Goal: Communication & Community: Share content

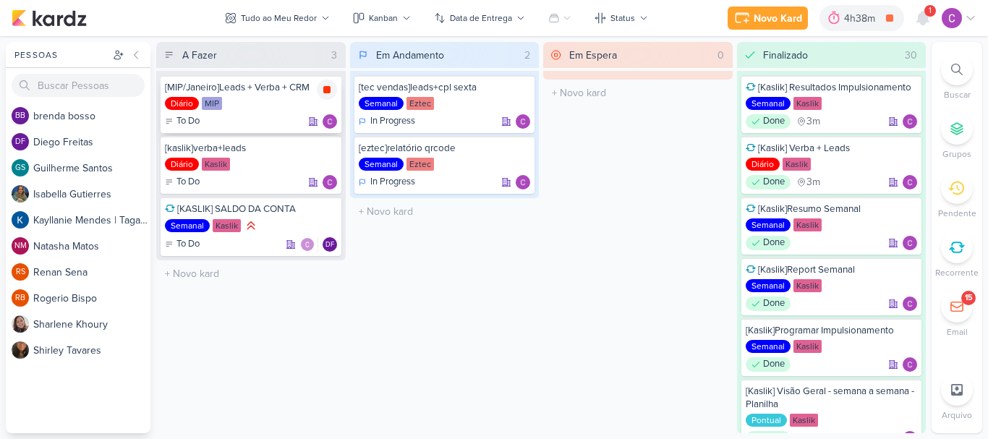
click at [325, 90] on icon at bounding box center [326, 89] width 7 height 7
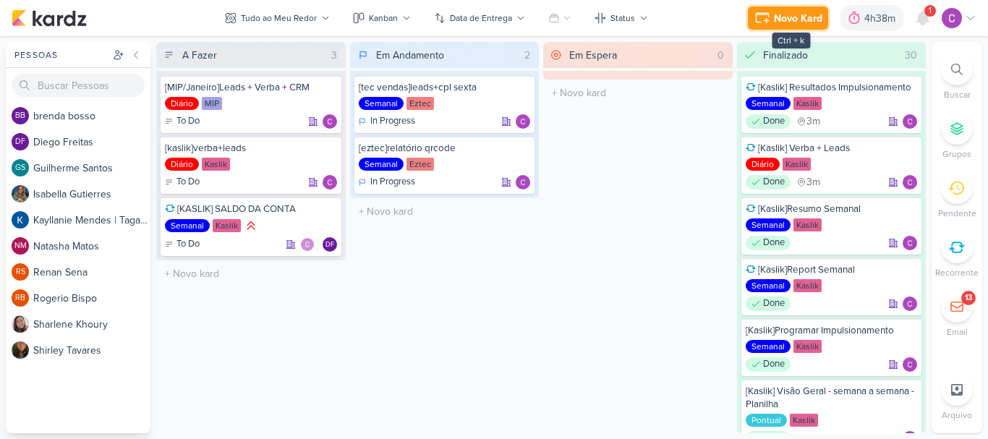
click at [778, 20] on div "Novo Kard" at bounding box center [798, 18] width 48 height 15
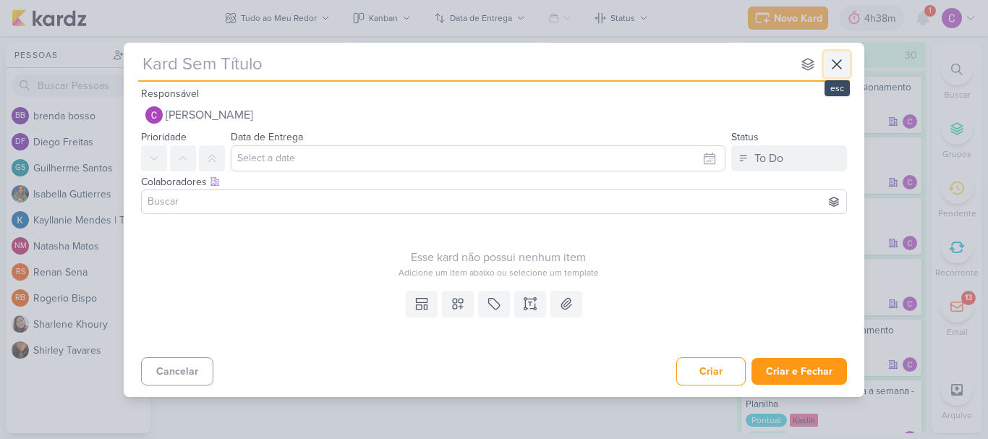
drag, startPoint x: 842, startPoint y: 68, endPoint x: 848, endPoint y: 63, distance: 7.7
click at [842, 67] on icon at bounding box center [836, 64] width 17 height 17
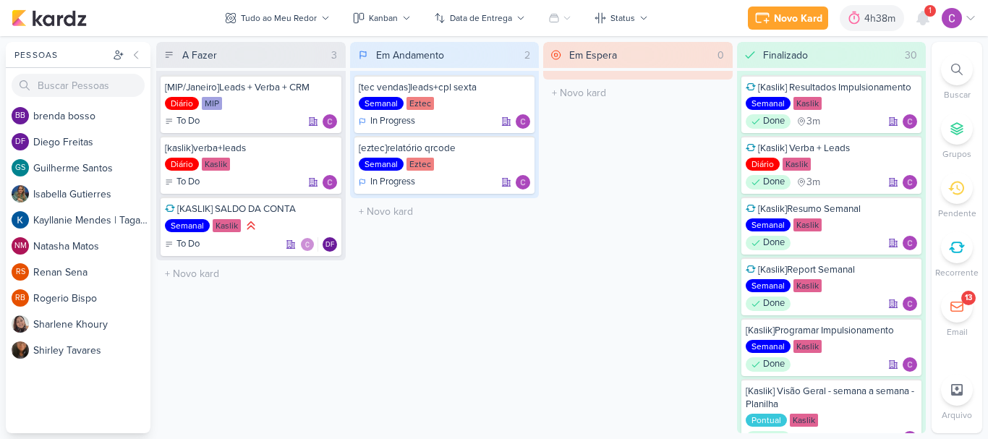
click at [957, 69] on icon at bounding box center [957, 70] width 12 height 12
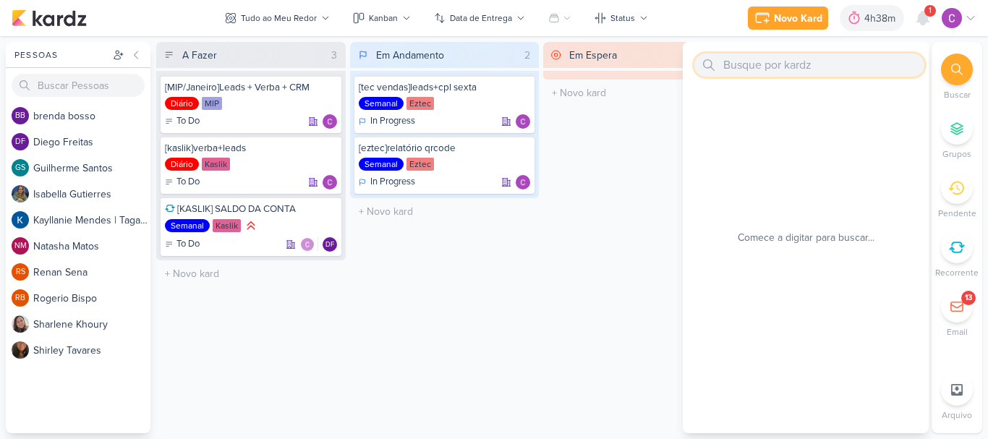
click at [827, 69] on input "text" at bounding box center [809, 65] width 230 height 23
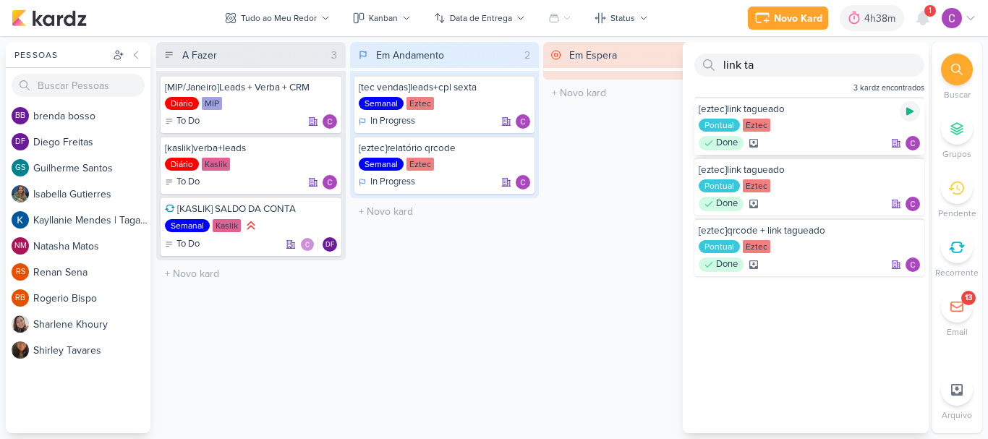
click at [906, 111] on icon at bounding box center [909, 112] width 7 height 8
click at [892, 17] on icon at bounding box center [889, 17] width 7 height 7
click at [863, 13] on div at bounding box center [854, 18] width 20 height 23
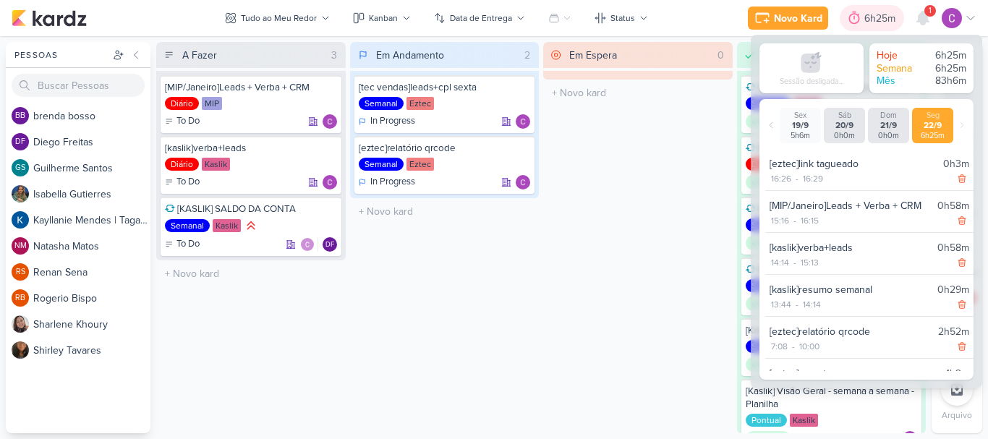
click at [864, 13] on div "6h25m" at bounding box center [881, 18] width 35 height 15
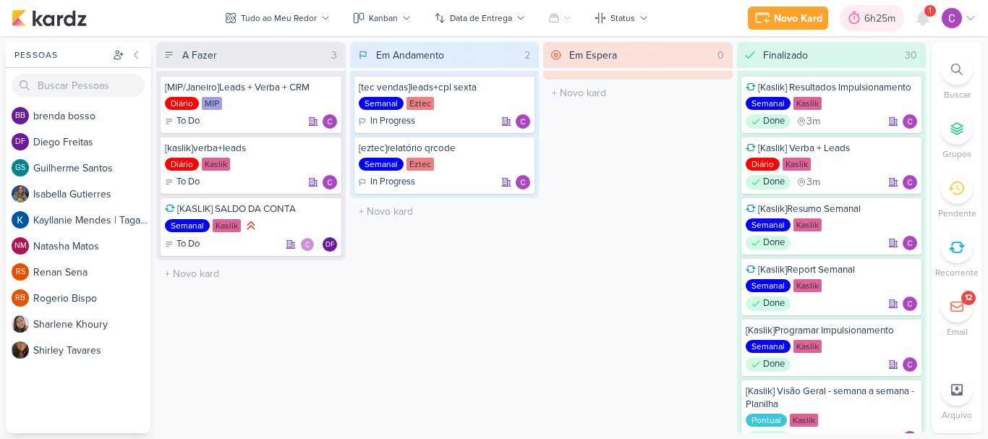
click at [864, 13] on div "6h25m" at bounding box center [881, 18] width 35 height 15
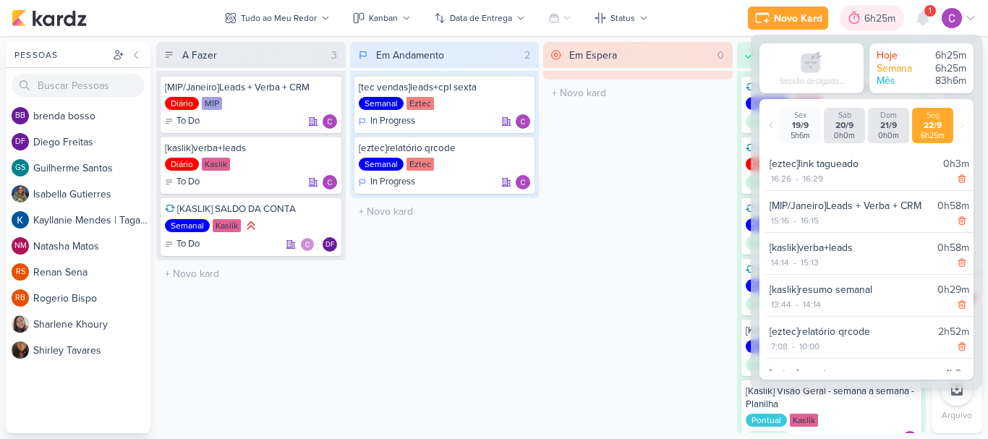
click at [864, 13] on div "6h25m" at bounding box center [881, 18] width 35 height 15
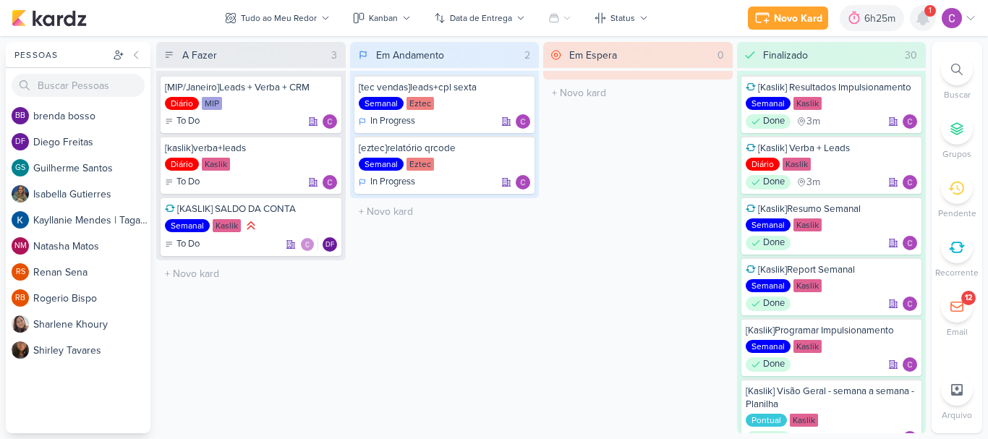
click at [923, 22] on icon at bounding box center [923, 18] width 12 height 13
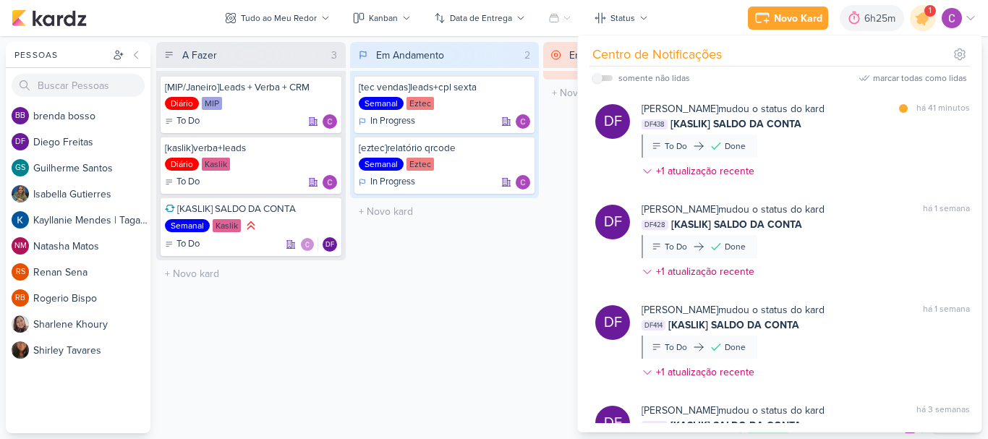
click at [932, 70] on div "somente não lidas marcar todas como lidas" at bounding box center [779, 78] width 375 height 23
drag, startPoint x: 932, startPoint y: 80, endPoint x: 923, endPoint y: 36, distance: 44.3
click at [932, 78] on div "marcar todas como lidas" at bounding box center [920, 78] width 94 height 13
click at [922, 20] on icon at bounding box center [922, 17] width 17 height 17
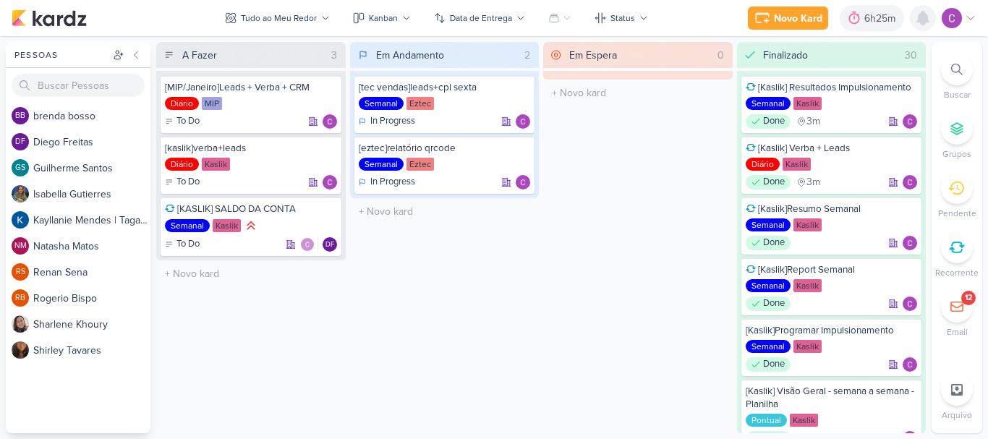
click at [921, 16] on icon at bounding box center [923, 18] width 12 height 13
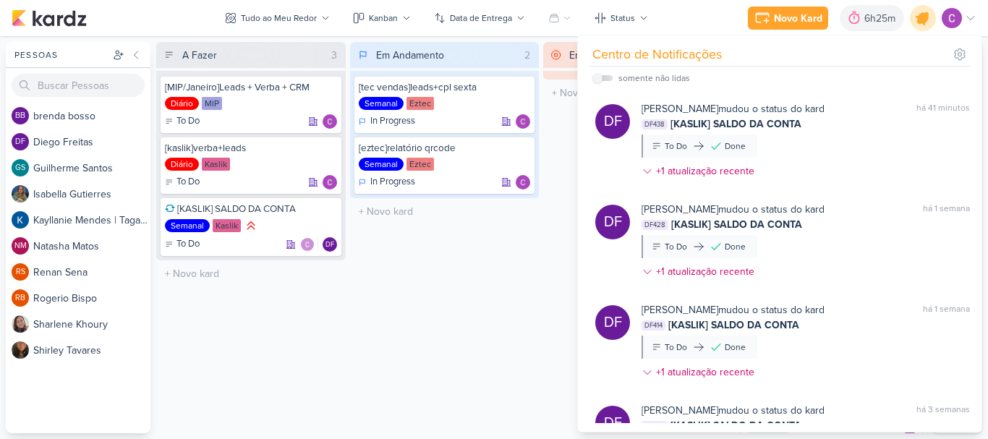
click at [921, 16] on icon at bounding box center [922, 17] width 17 height 17
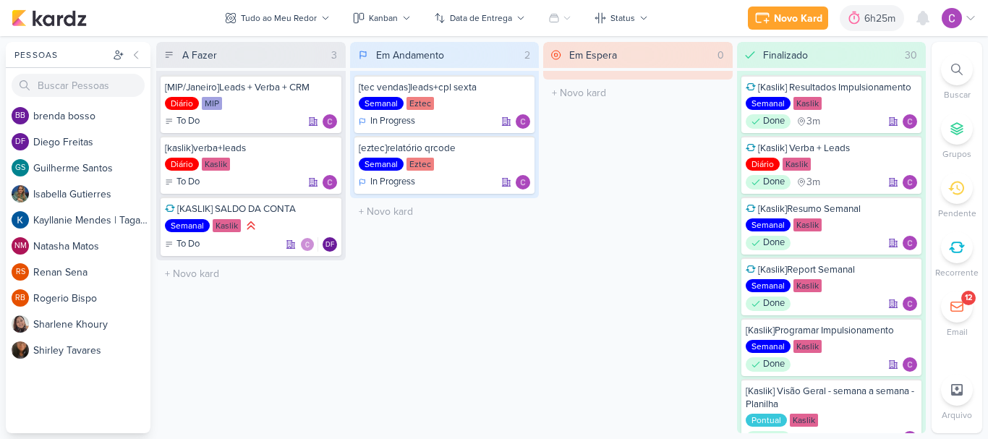
click at [584, 230] on div "Em Espera 0 O título do kard deve ter menos que 100 caracteres" at bounding box center [638, 237] width 190 height 391
click at [876, 17] on div "6h25m" at bounding box center [881, 18] width 35 height 15
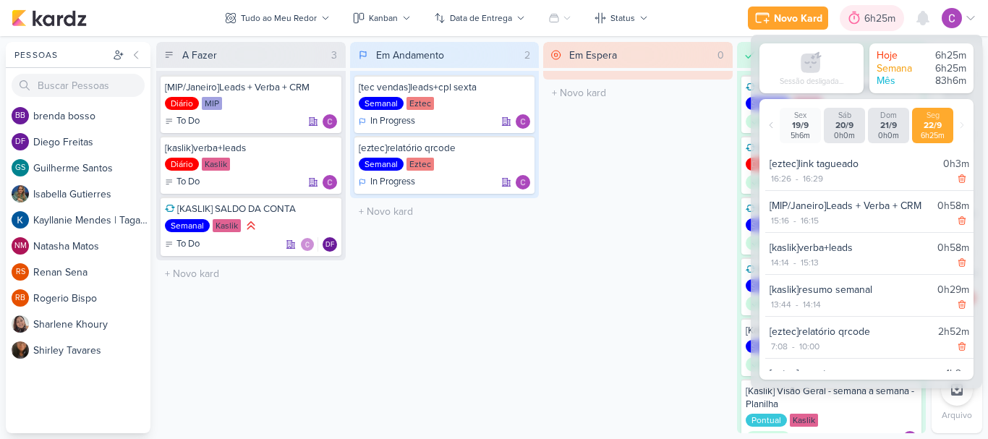
click at [876, 17] on div "6h25m" at bounding box center [881, 18] width 35 height 15
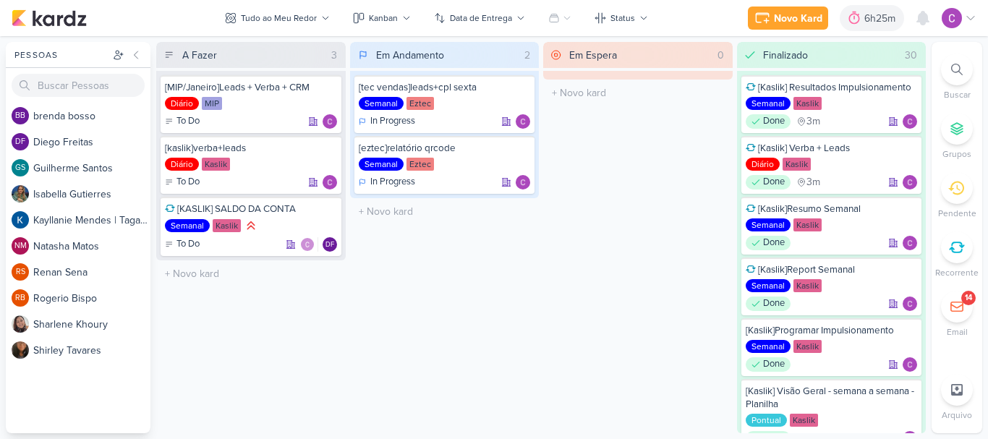
click at [957, 67] on icon at bounding box center [957, 70] width 12 height 12
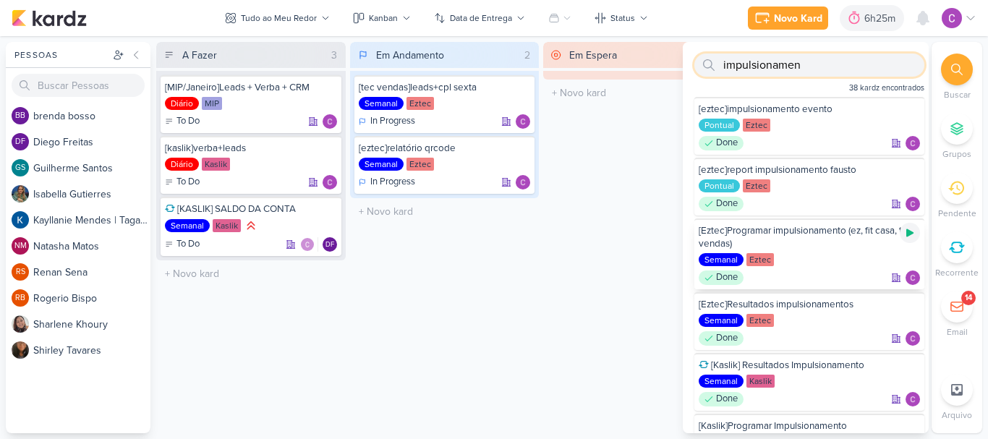
type input "impulsionamen"
click at [907, 232] on icon at bounding box center [909, 233] width 7 height 8
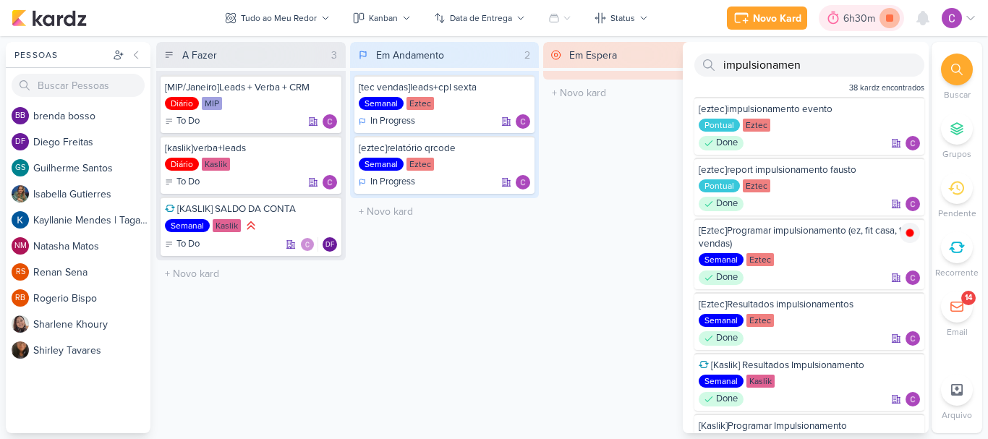
click at [890, 21] on icon at bounding box center [889, 17] width 7 height 7
click at [887, 19] on div "6h30m" at bounding box center [882, 18] width 36 height 15
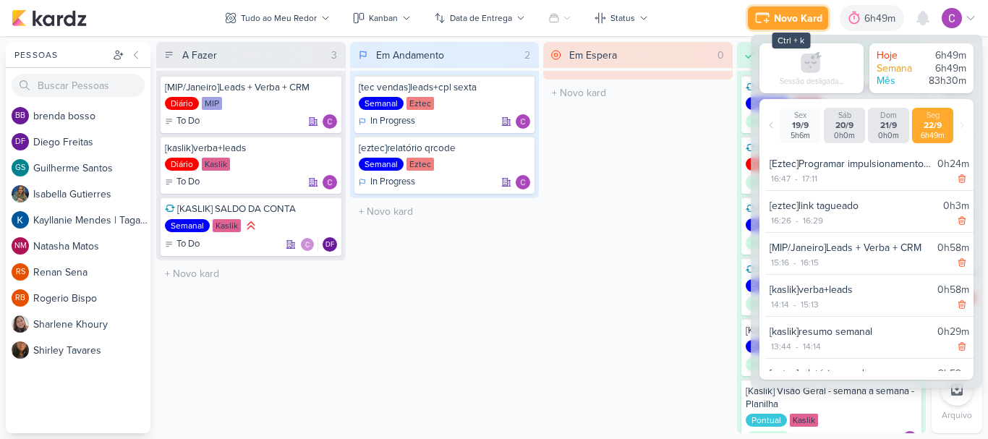
click at [783, 14] on div "Novo Kard" at bounding box center [798, 18] width 48 height 15
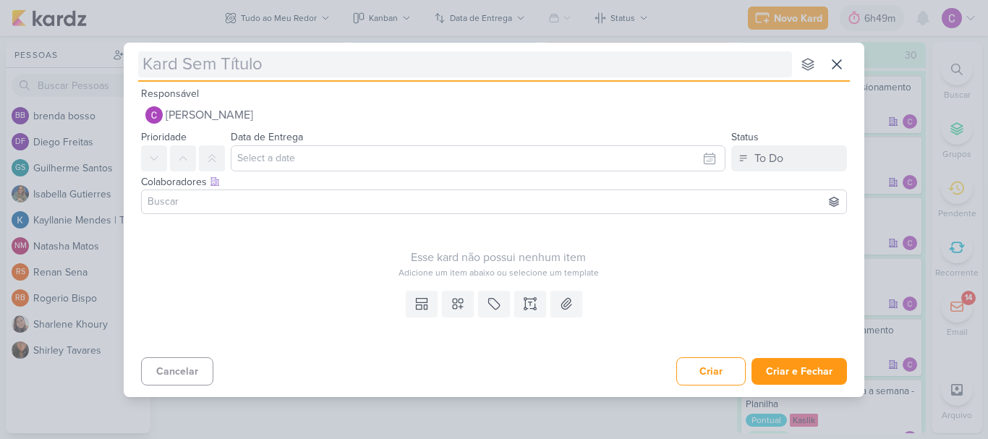
type input "["
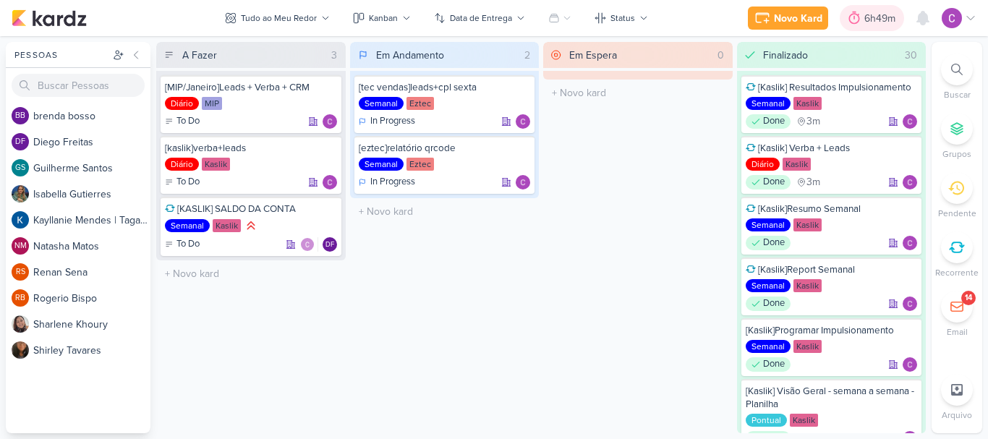
click at [885, 15] on div "6h49m" at bounding box center [881, 18] width 35 height 15
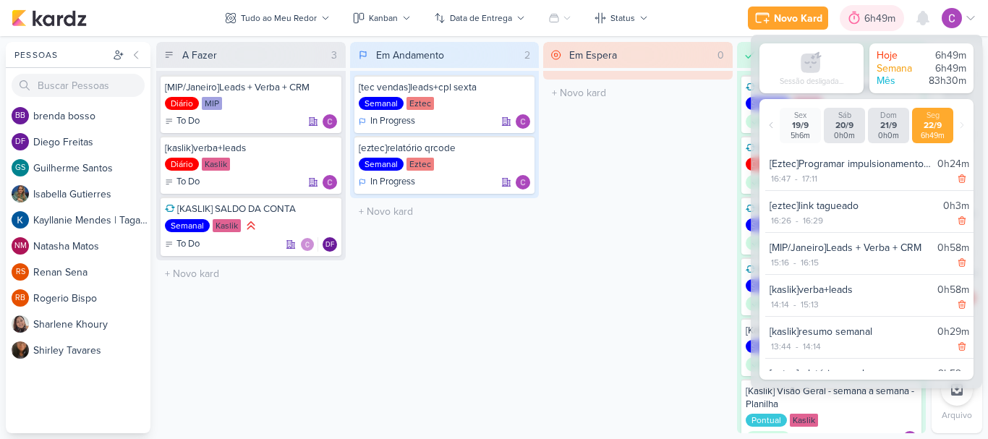
click at [885, 15] on div "6h49m" at bounding box center [881, 18] width 35 height 15
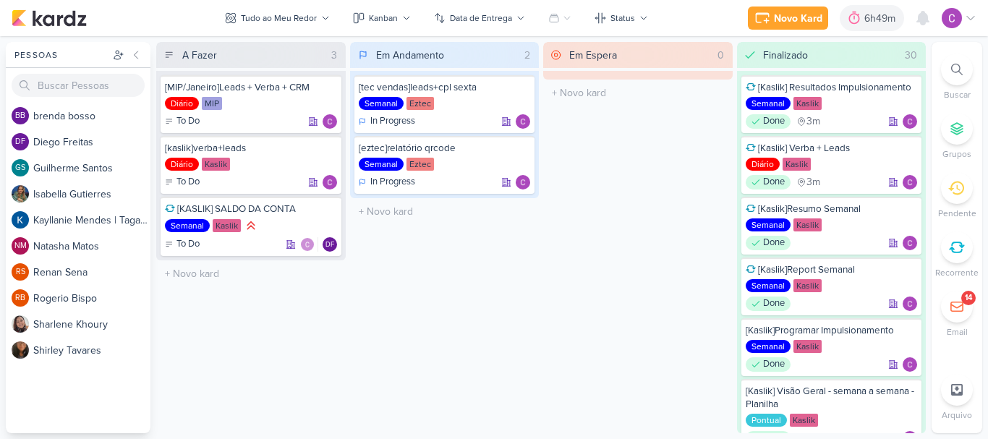
click at [947, 67] on div at bounding box center [957, 70] width 32 height 32
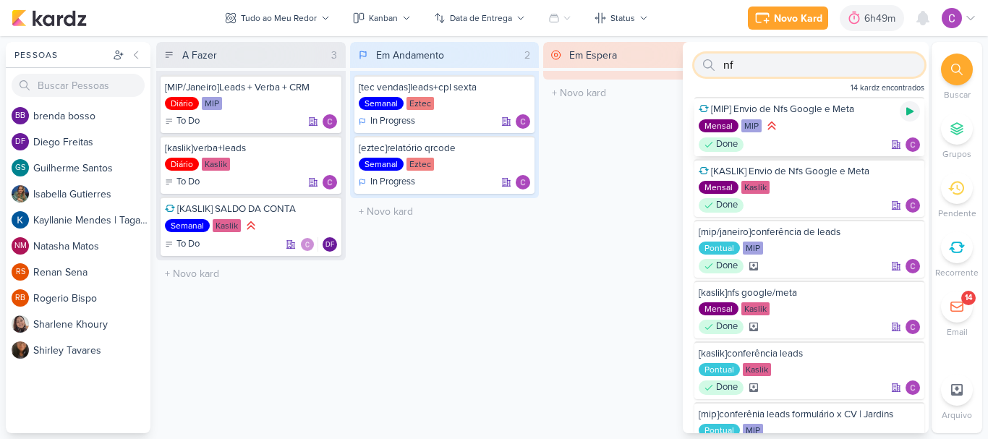
type input "nf"
click at [906, 111] on icon at bounding box center [909, 112] width 7 height 8
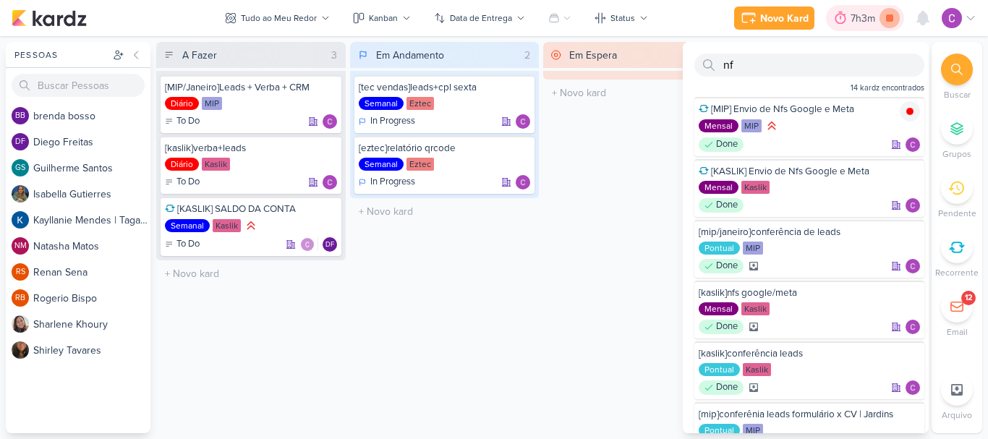
click at [888, 20] on icon at bounding box center [889, 17] width 7 height 7
click at [885, 17] on div "7h3m" at bounding box center [885, 18] width 29 height 15
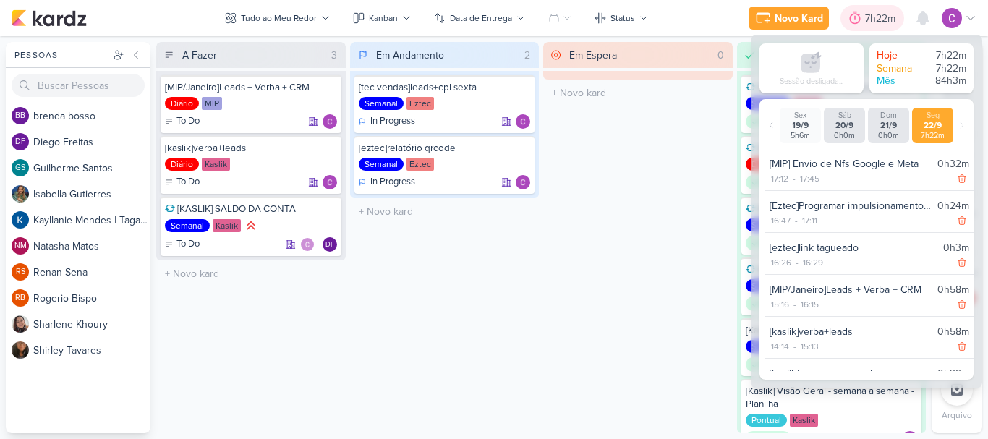
click at [885, 17] on div "7h22m" at bounding box center [882, 18] width 35 height 15
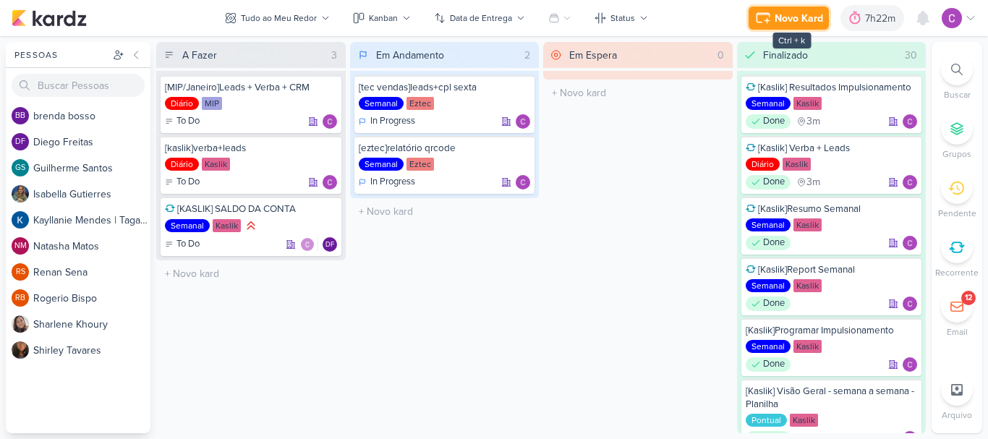
click at [806, 21] on div "Novo Kard" at bounding box center [799, 18] width 48 height 15
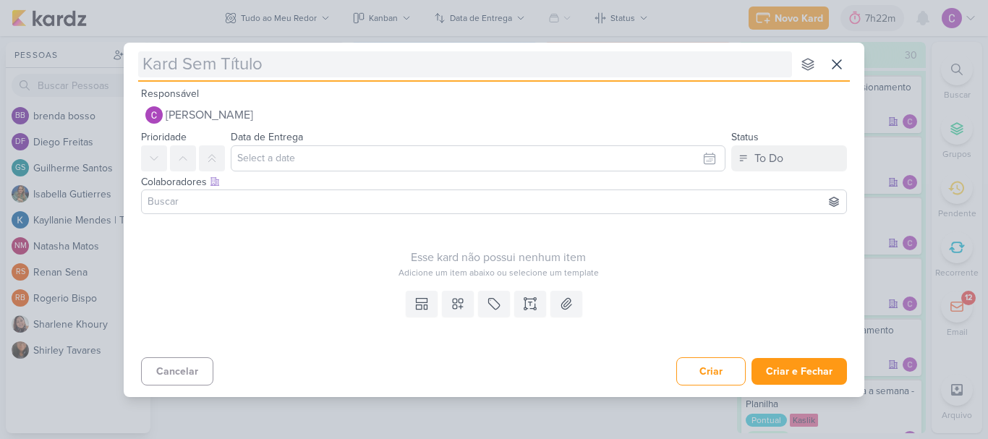
type input "["
type input "[ezt"
type input "[eztec"
type input "[eztec]"
type input "[eztec]che"
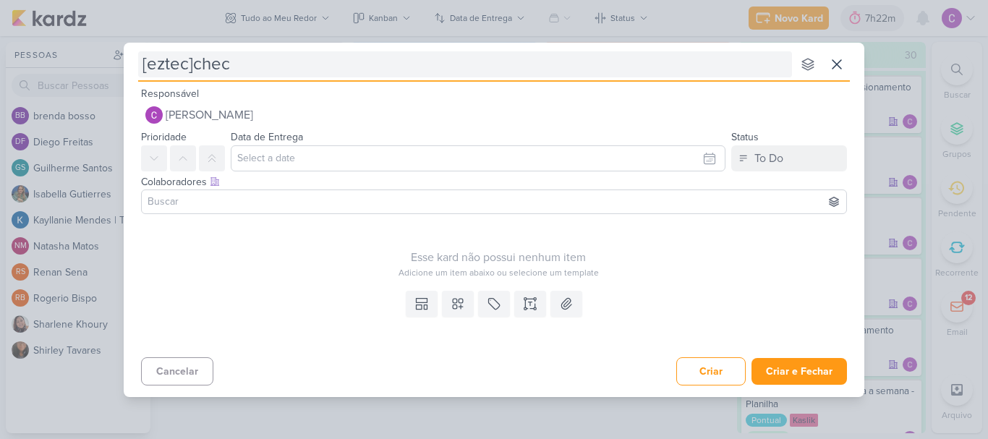
type input "[eztec]che"
type input "[eztec][GEOGRAPHIC_DATA]"
type input "[eztec]checagem Ma"
type input "[eztec]checagem m"
type input "[eztec]checagem margem"
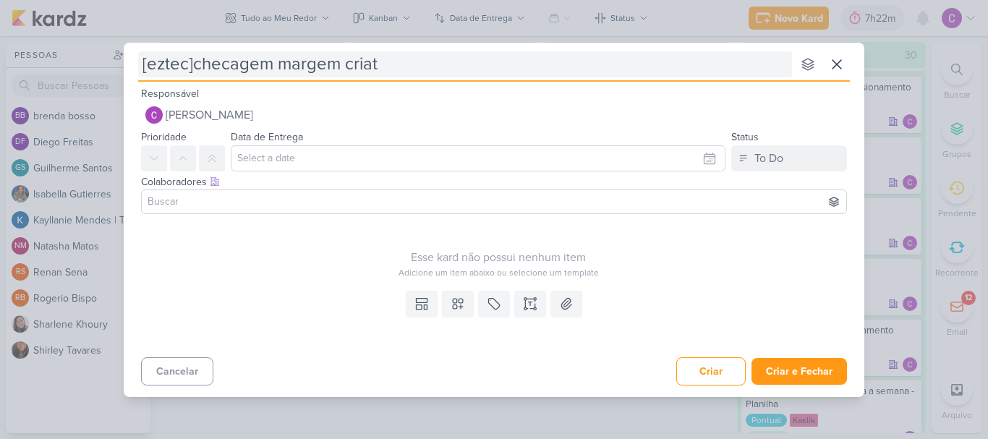
type input "[eztec]checagem margem cria"
type input "[eztec]checagem margem cr"
type input "["
